Goal: Check status

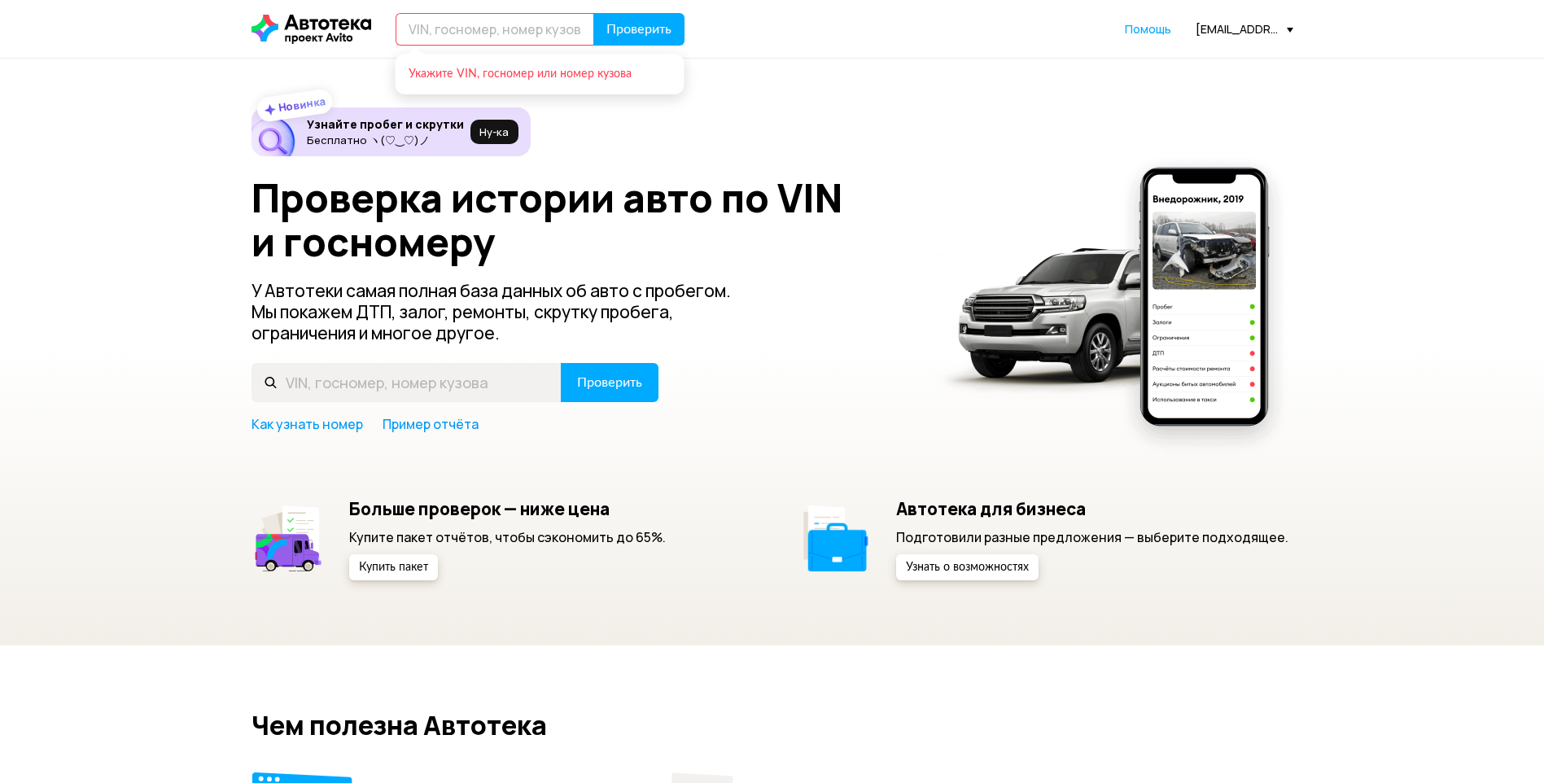
click at [521, 31] on input "text" at bounding box center [495, 29] width 199 height 33
paste input "[VEHICLE_IDENTIFICATION_NUMBER]"
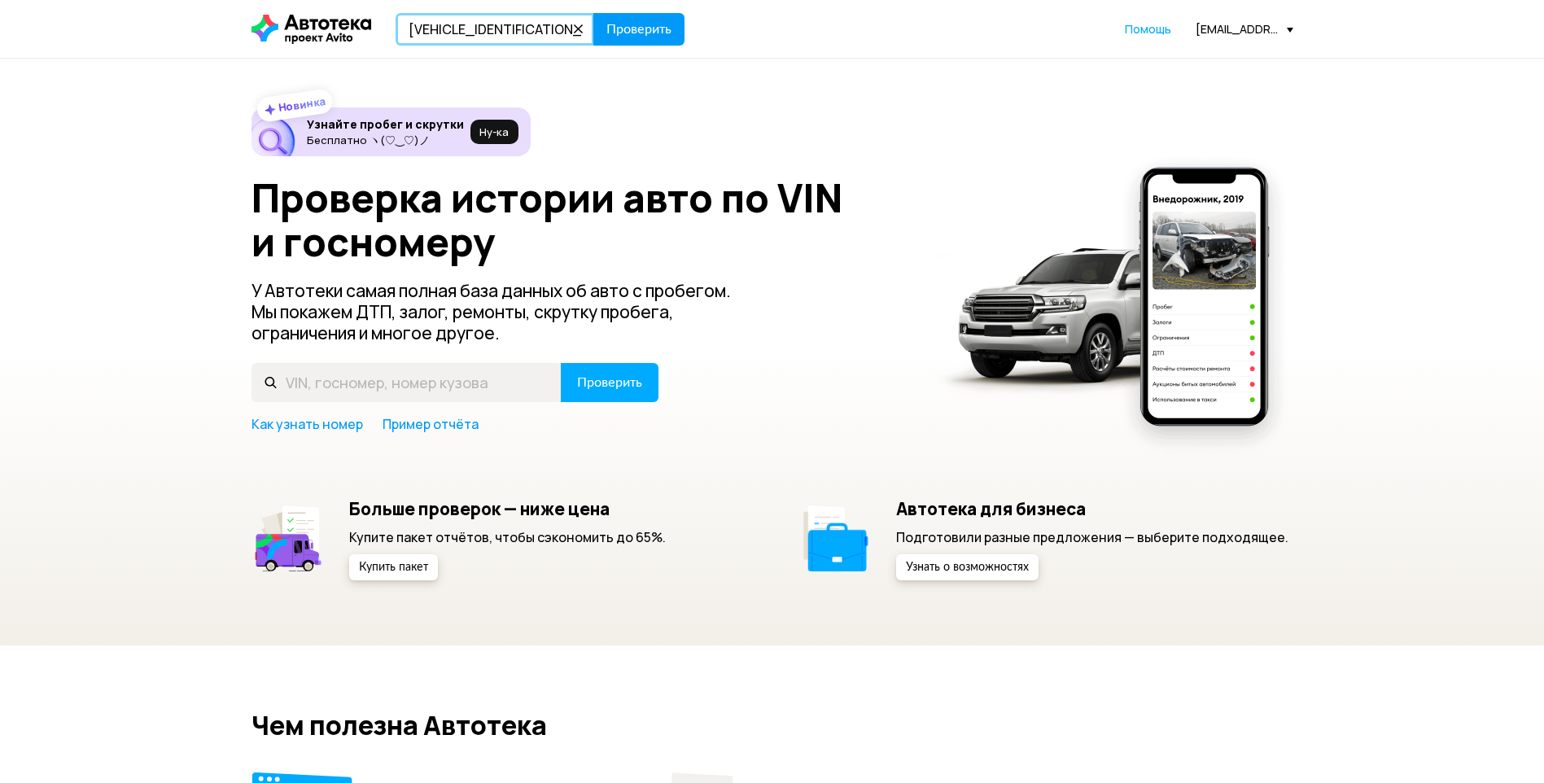
type input "[VEHICLE_IDENTIFICATION_NUMBER]"
click at [649, 31] on span "Проверить" at bounding box center [638, 29] width 65 height 13
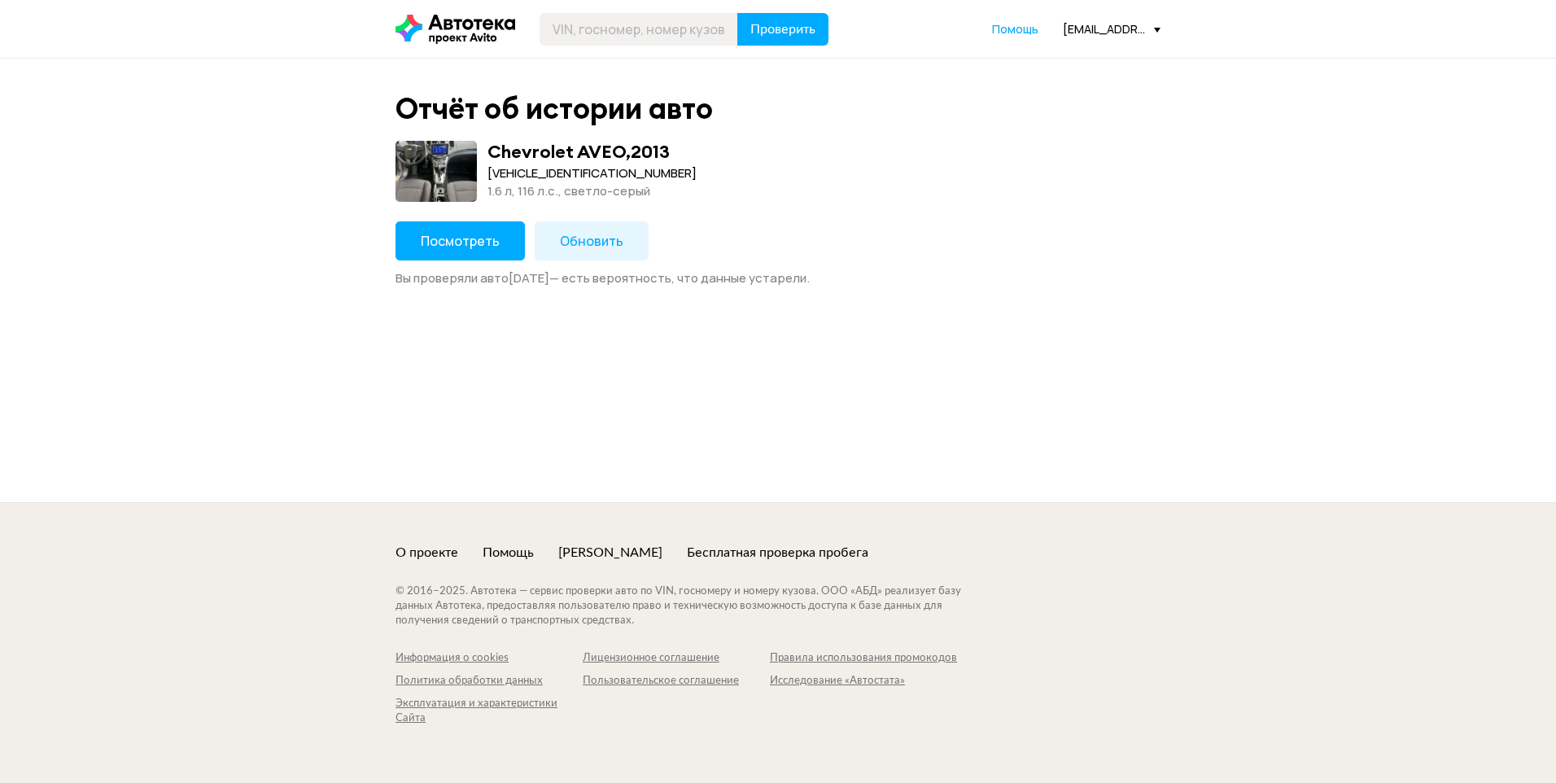
click at [453, 251] on button "Посмотреть" at bounding box center [460, 240] width 129 height 39
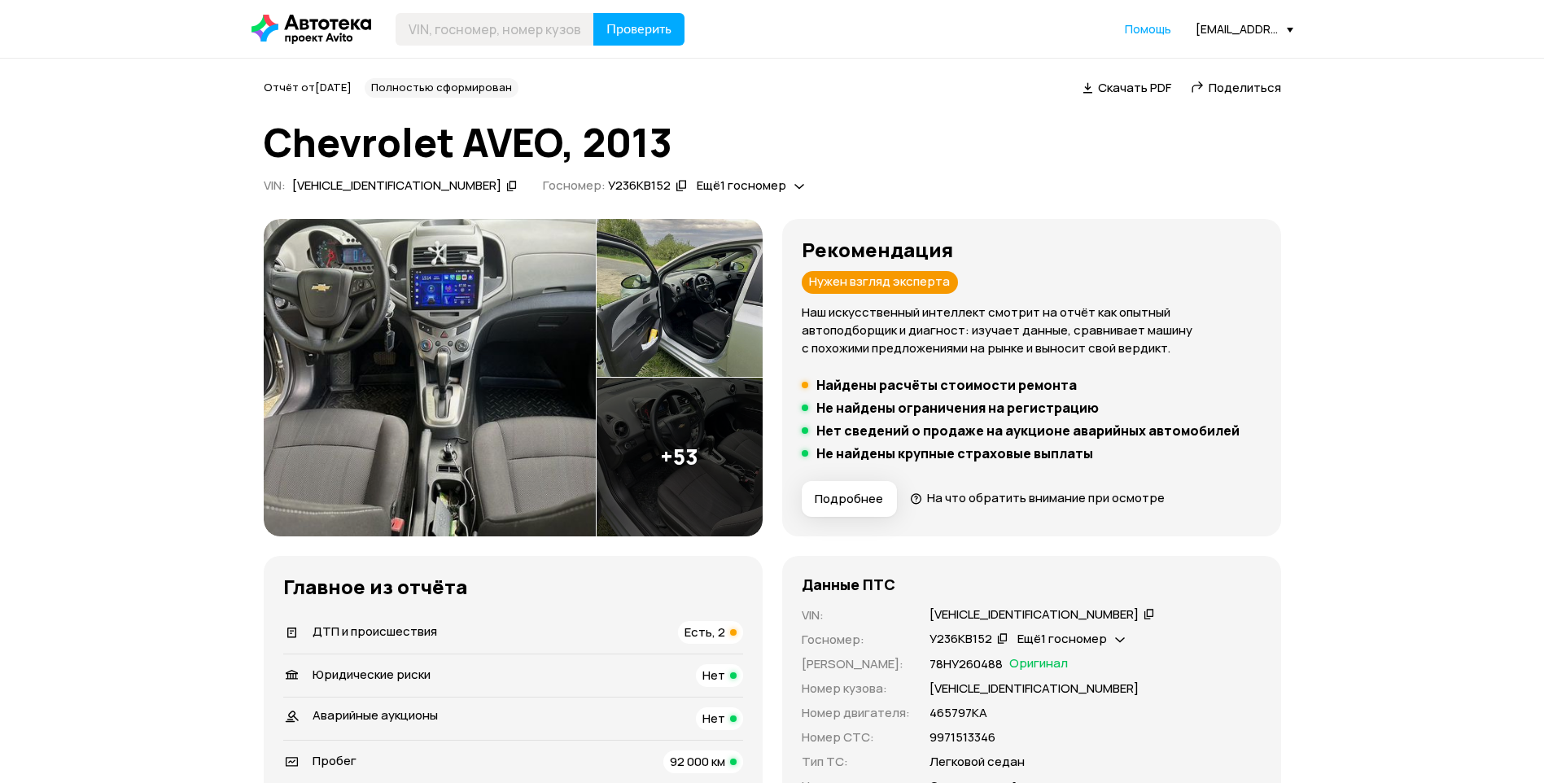
click at [1195, 85] on icon at bounding box center [1197, 87] width 13 height 16
